Goal: Transaction & Acquisition: Purchase product/service

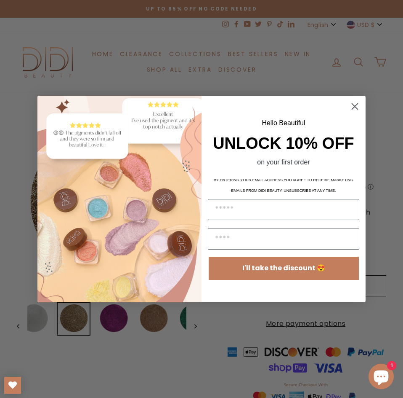
click at [353, 109] on circle "Close dialog" at bounding box center [355, 106] width 14 height 14
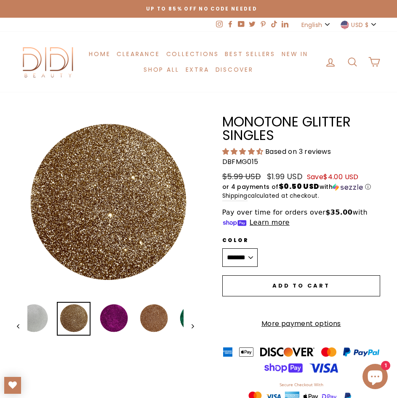
click at [90, 211] on button "Close (esc)" at bounding box center [107, 205] width 180 height 180
click at [109, 320] on img at bounding box center [114, 318] width 32 height 32
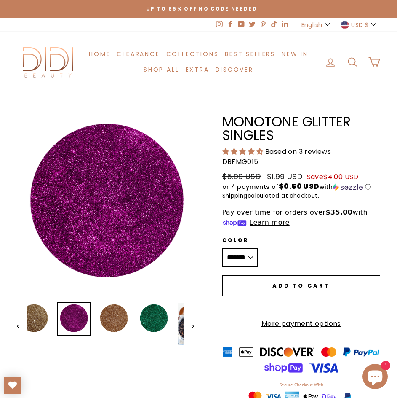
drag, startPoint x: 86, startPoint y: 173, endPoint x: 49, endPoint y: 184, distance: 38.6
click at [49, 184] on button "Close (esc)" at bounding box center [105, 203] width 177 height 177
click at [114, 324] on img at bounding box center [114, 318] width 32 height 32
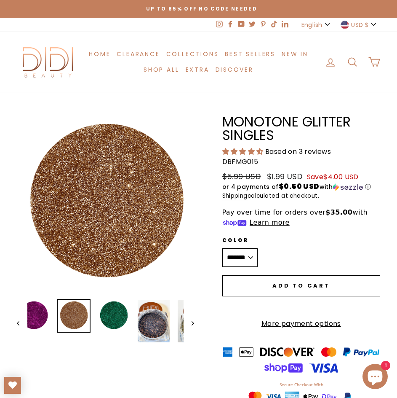
click at [93, 211] on button "Close (esc)" at bounding box center [105, 203] width 177 height 177
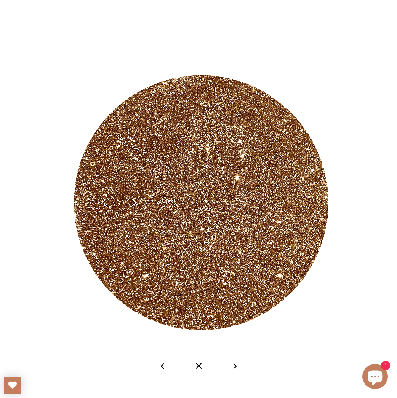
click at [234, 363] on button at bounding box center [234, 365] width 21 height 21
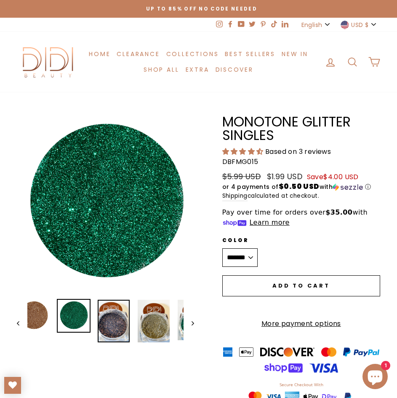
click at [112, 318] on img at bounding box center [114, 320] width 32 height 43
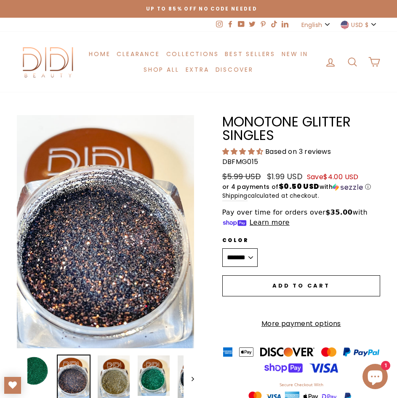
click at [91, 208] on button "Close (esc)" at bounding box center [105, 233] width 177 height 236
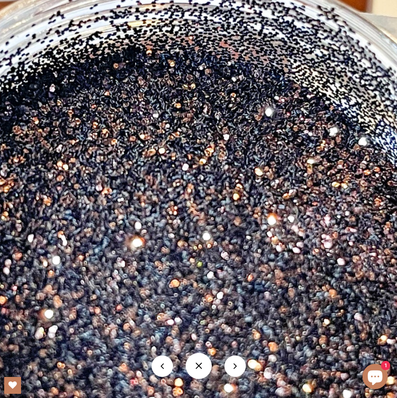
click at [230, 365] on button at bounding box center [234, 365] width 21 height 21
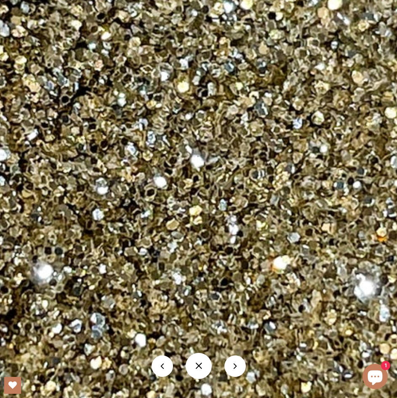
click at [238, 360] on button at bounding box center [234, 365] width 21 height 21
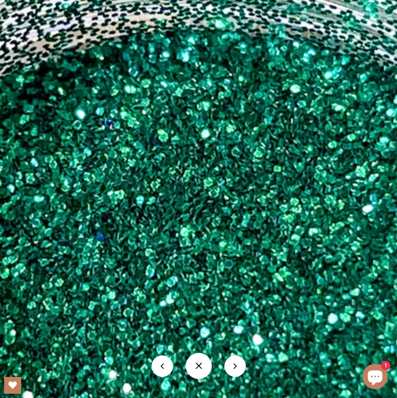
click at [242, 371] on button at bounding box center [234, 365] width 21 height 21
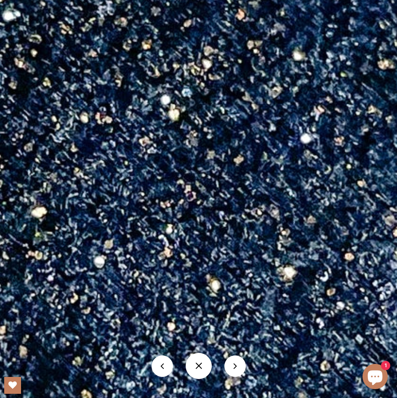
click at [239, 367] on button at bounding box center [234, 365] width 21 height 21
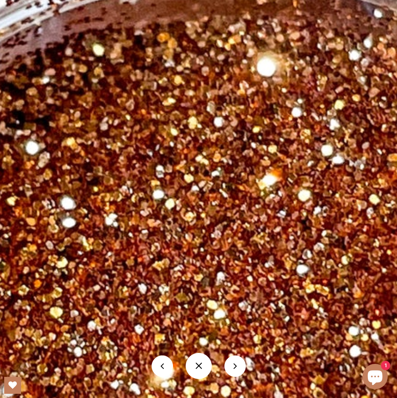
click at [228, 368] on button at bounding box center [234, 365] width 21 height 21
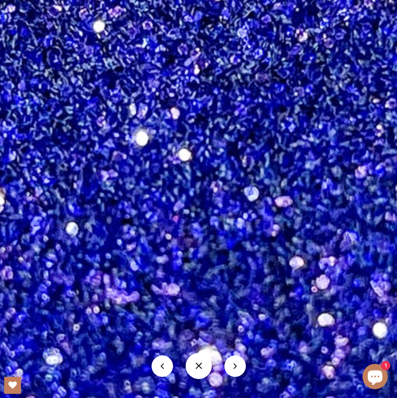
click at [235, 357] on button at bounding box center [234, 365] width 21 height 21
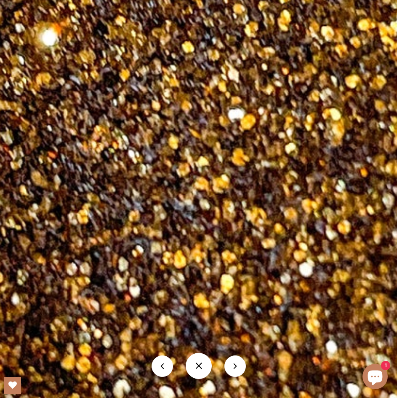
click at [238, 363] on button at bounding box center [234, 365] width 21 height 21
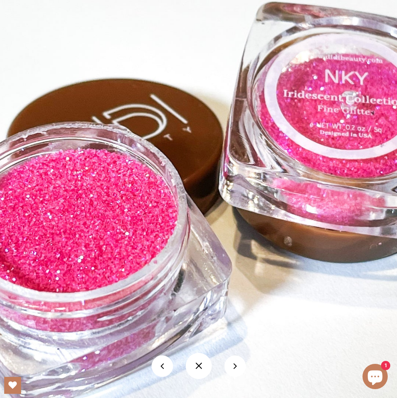
click at [227, 368] on button at bounding box center [234, 365] width 21 height 21
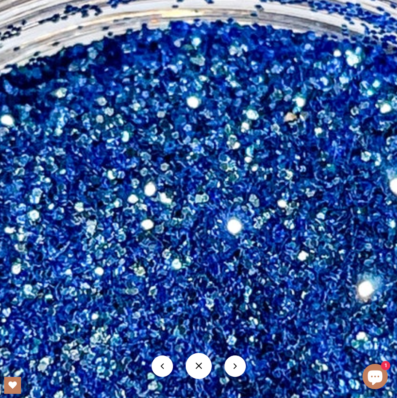
click at [238, 364] on button at bounding box center [234, 365] width 21 height 21
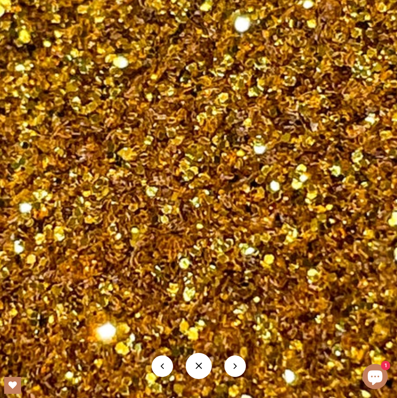
click at [237, 365] on button at bounding box center [234, 365] width 21 height 21
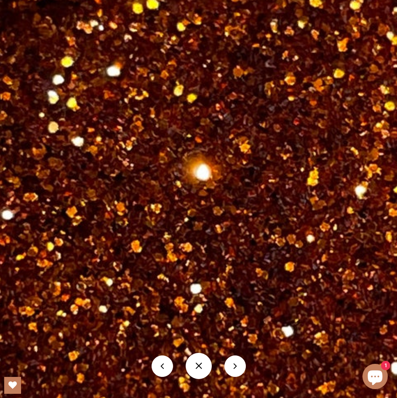
click at [228, 363] on button at bounding box center [234, 365] width 21 height 21
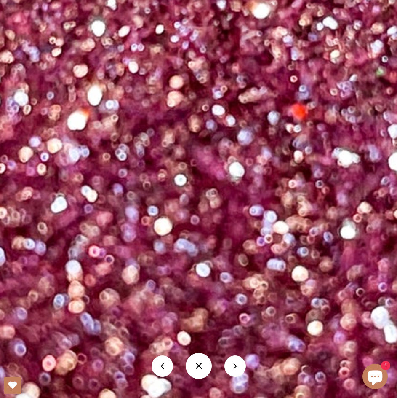
click at [225, 364] on button at bounding box center [234, 365] width 21 height 21
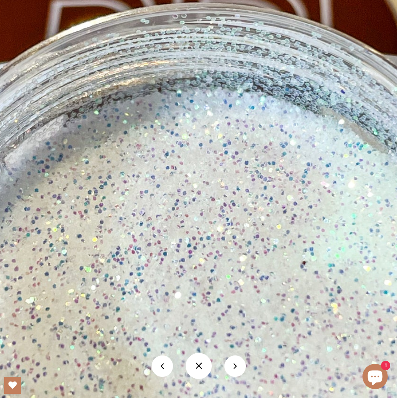
click at [200, 356] on button at bounding box center [199, 365] width 26 height 26
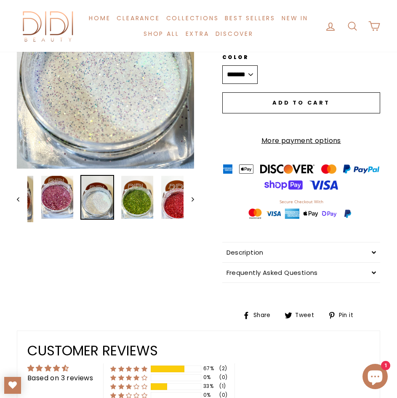
scroll to position [170, 0]
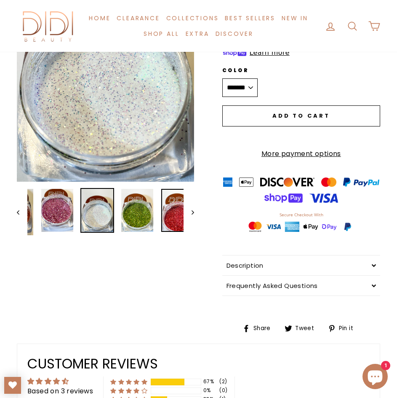
click at [165, 216] on img at bounding box center [177, 210] width 32 height 43
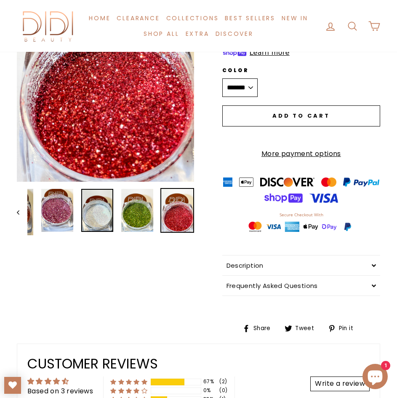
click at [102, 212] on img at bounding box center [97, 210] width 32 height 43
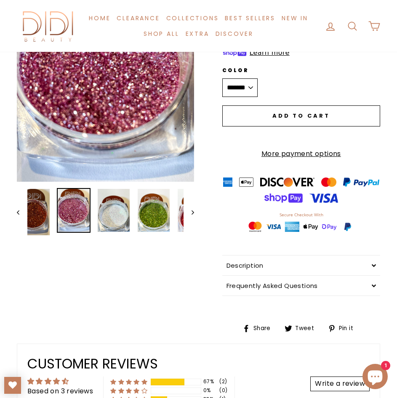
click at [72, 205] on img at bounding box center [74, 210] width 32 height 43
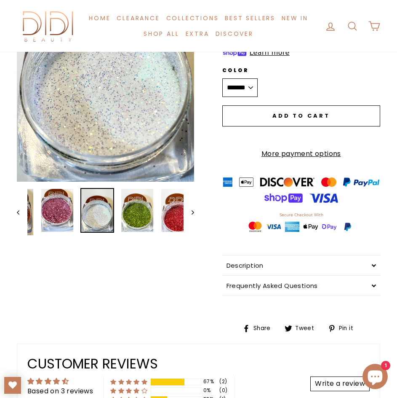
click at [113, 209] on img at bounding box center [97, 210] width 32 height 43
click at [99, 134] on button "Close (esc)" at bounding box center [105, 63] width 177 height 236
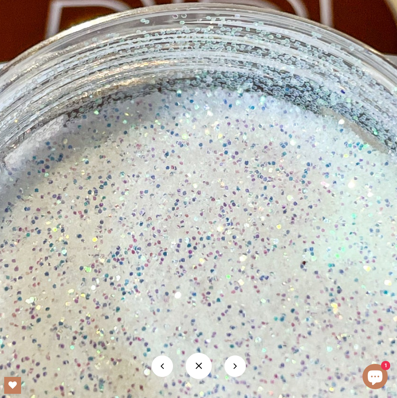
click at [237, 360] on button at bounding box center [234, 365] width 21 height 21
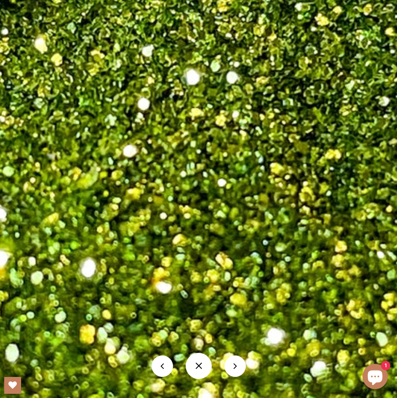
click at [242, 371] on button at bounding box center [234, 365] width 21 height 21
